Goal: Book appointment/travel/reservation

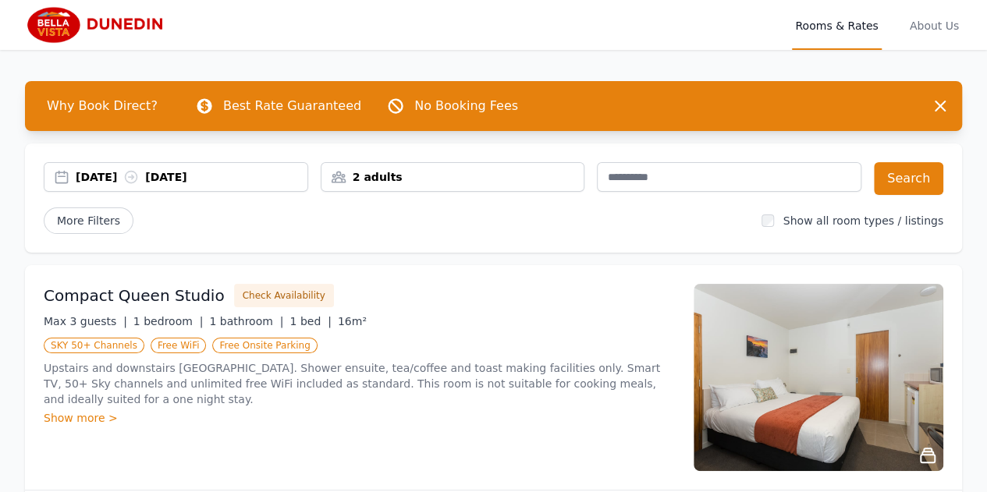
click at [139, 179] on icon at bounding box center [131, 177] width 16 height 16
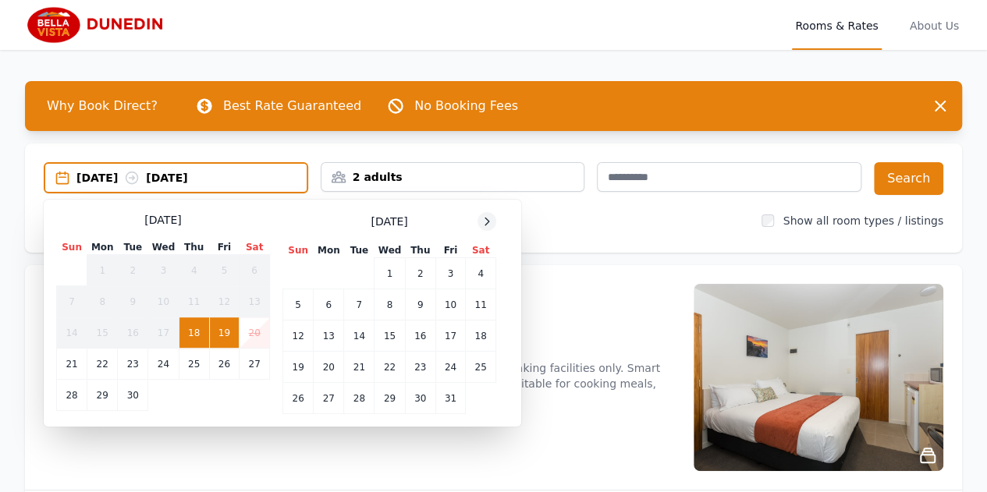
click at [479, 222] on div at bounding box center [487, 221] width 19 height 19
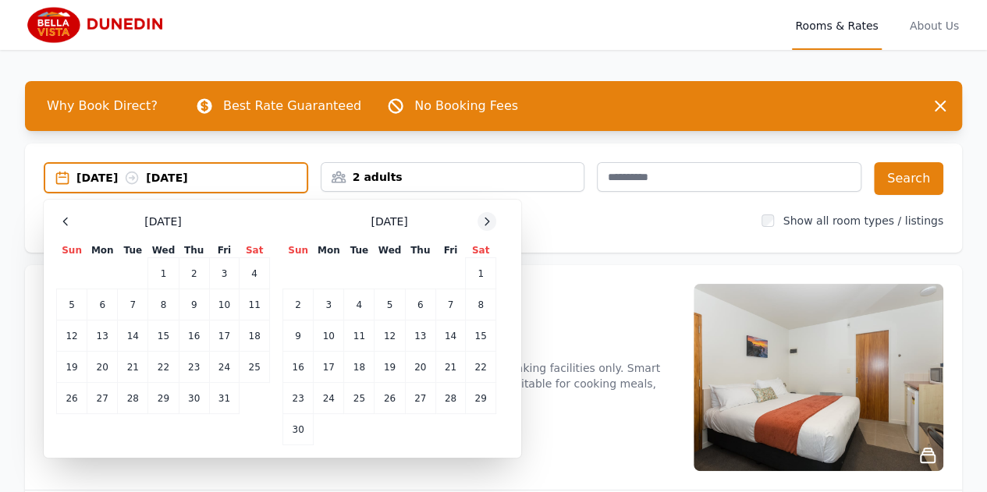
click at [482, 215] on icon at bounding box center [487, 221] width 12 height 12
click at [422, 276] on td "4" at bounding box center [420, 273] width 30 height 31
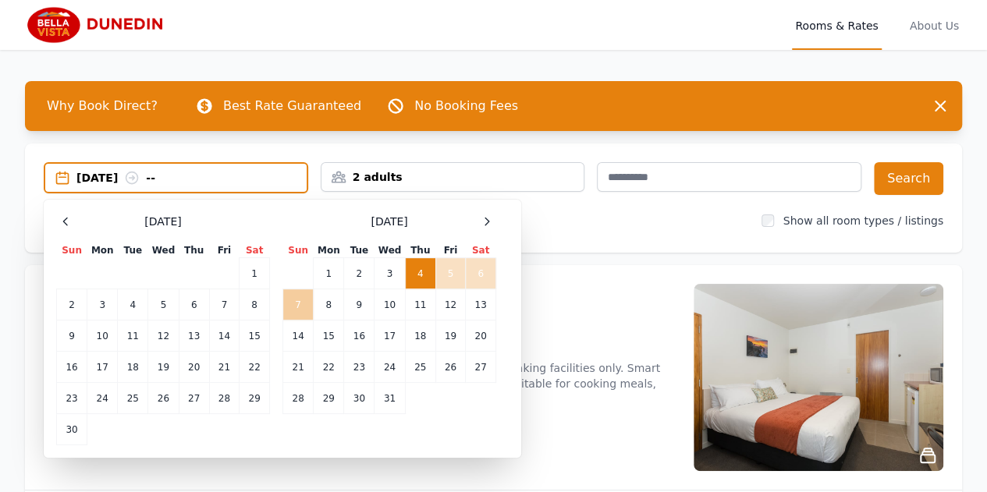
click at [301, 300] on td "7" at bounding box center [298, 304] width 30 height 31
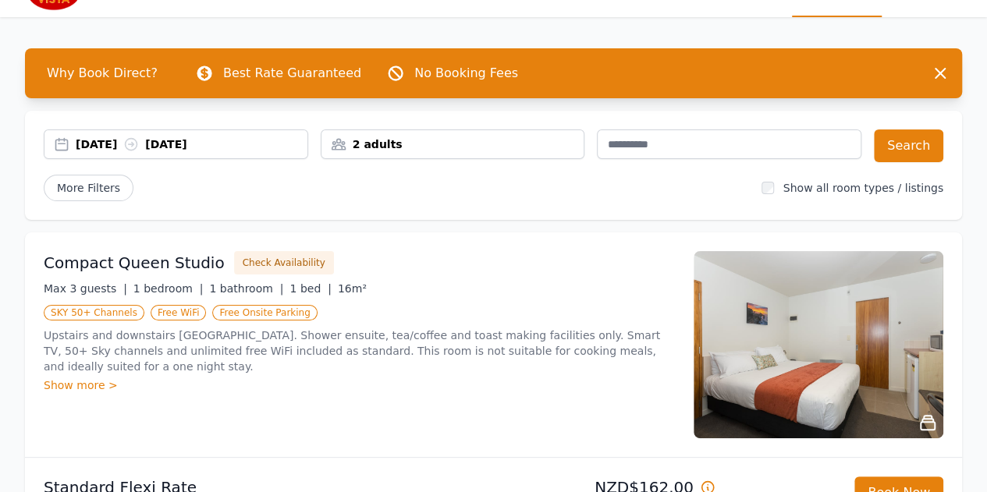
scroll to position [34, 0]
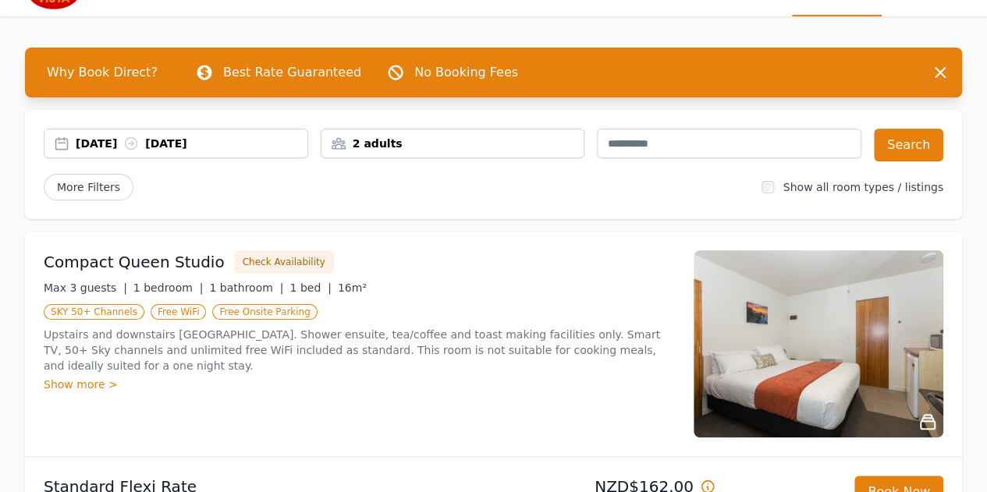
click at [453, 134] on div "2 adults" at bounding box center [453, 144] width 265 height 30
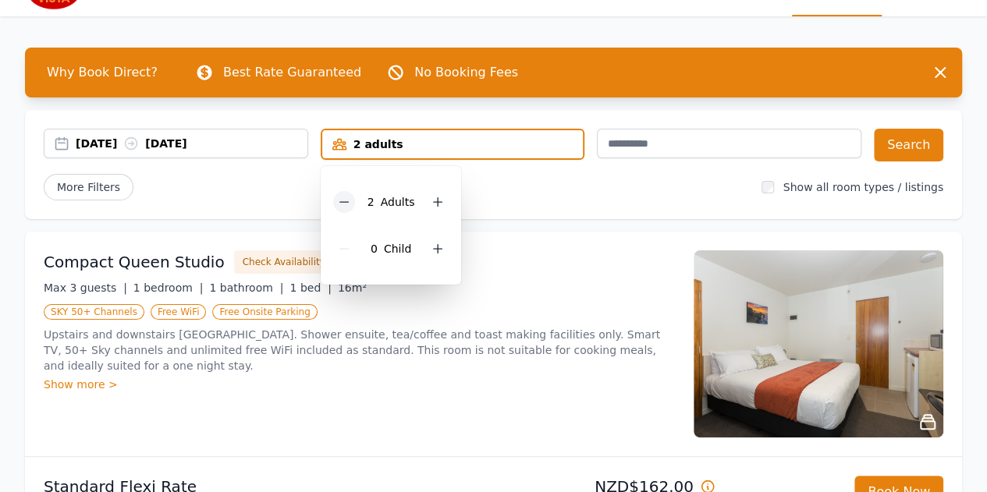
click at [348, 200] on icon at bounding box center [344, 202] width 12 height 12
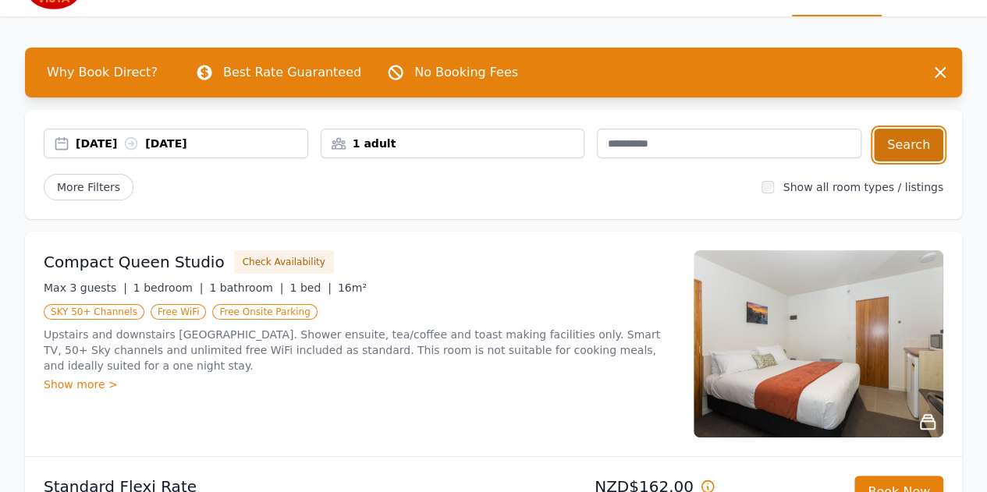
click at [900, 143] on button "Search" at bounding box center [908, 145] width 69 height 33
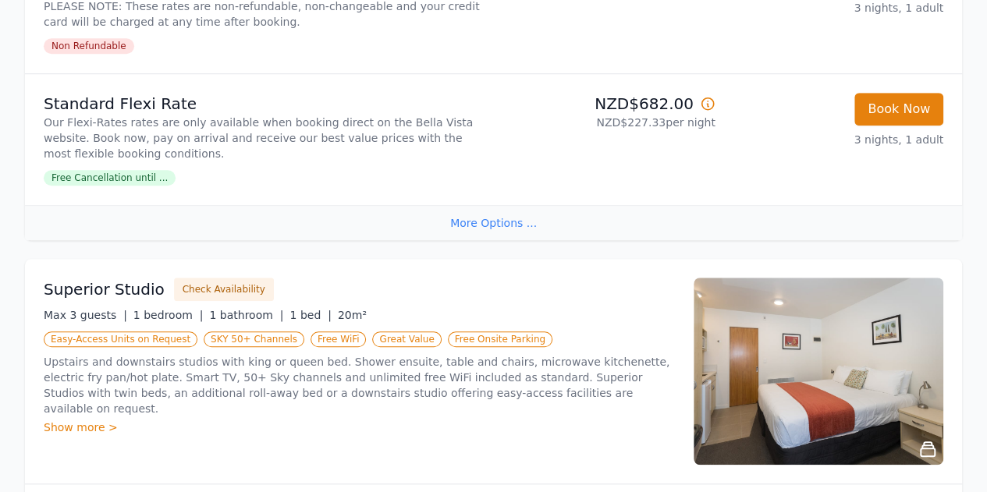
scroll to position [549, 0]
